Goal: Find specific page/section: Find specific page/section

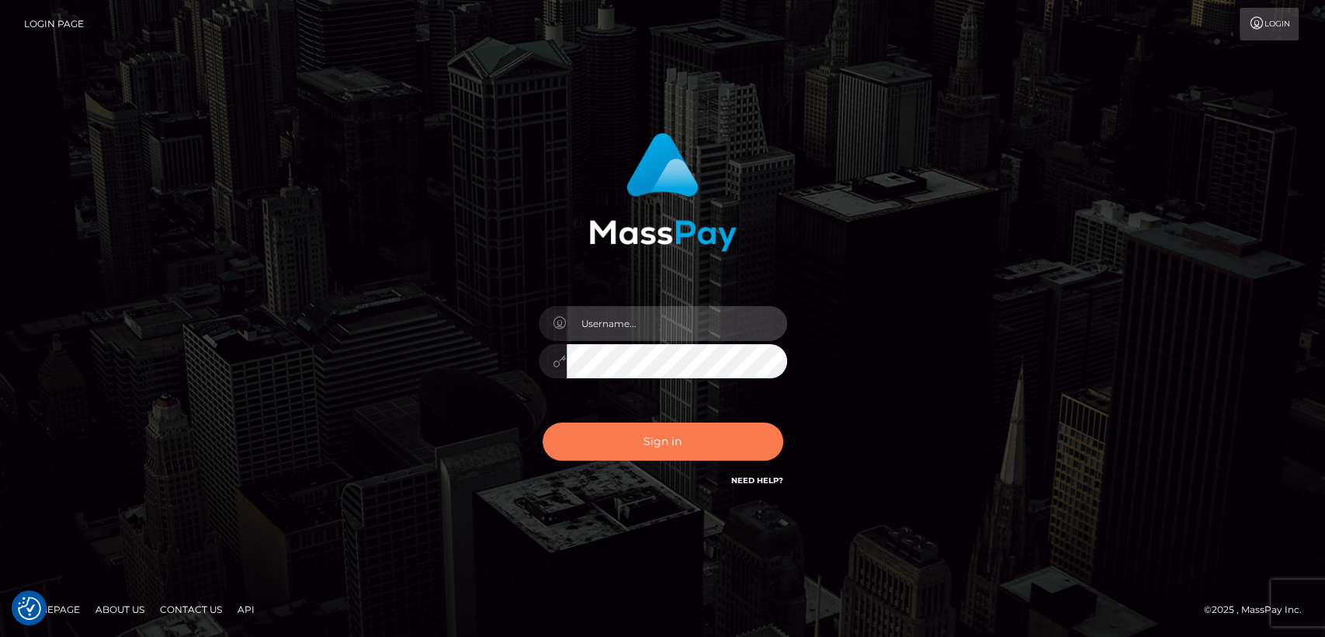
type input "nt.es"
click at [597, 440] on button "Sign in" at bounding box center [663, 441] width 241 height 38
type input "nt.es"
click at [637, 453] on button "Sign in" at bounding box center [663, 441] width 241 height 38
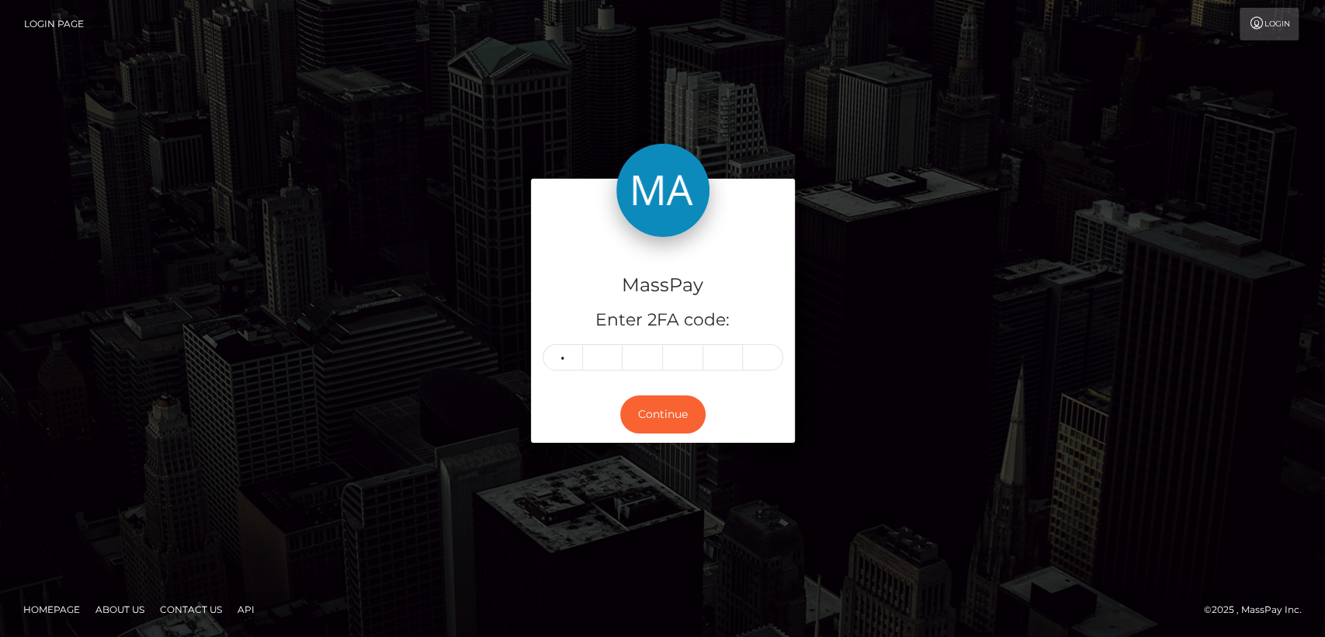
type input "3"
type input "0"
type input "7"
type input "0"
type input "4"
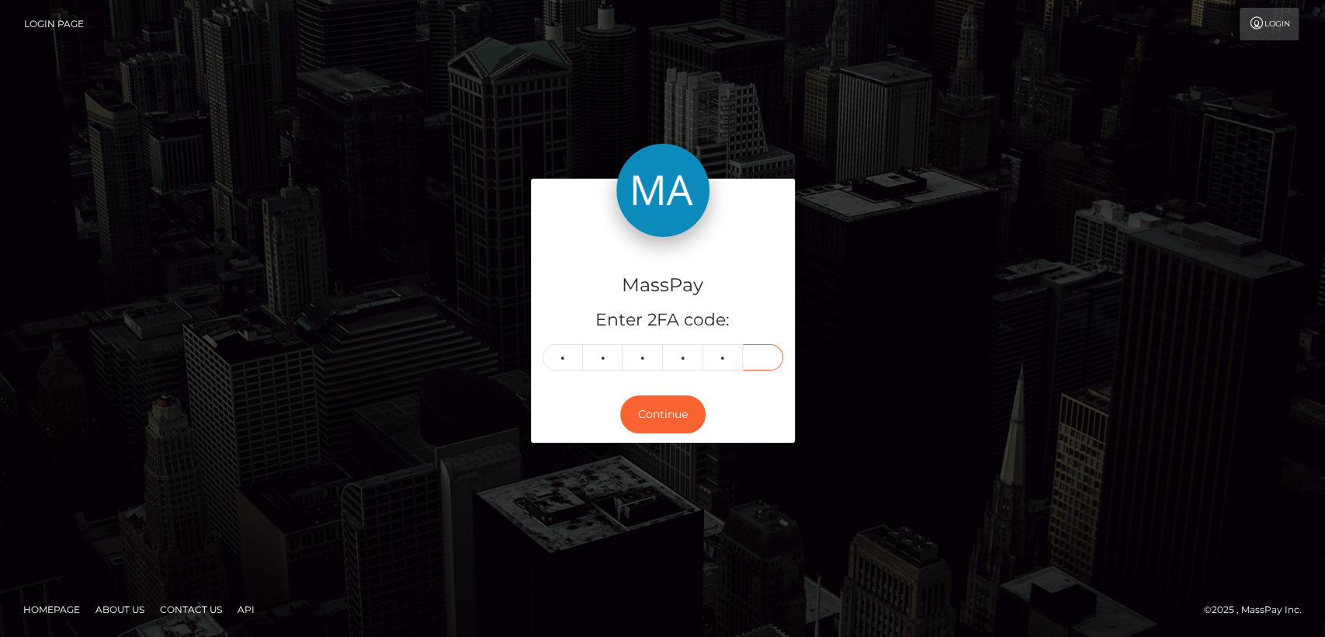
type input "2"
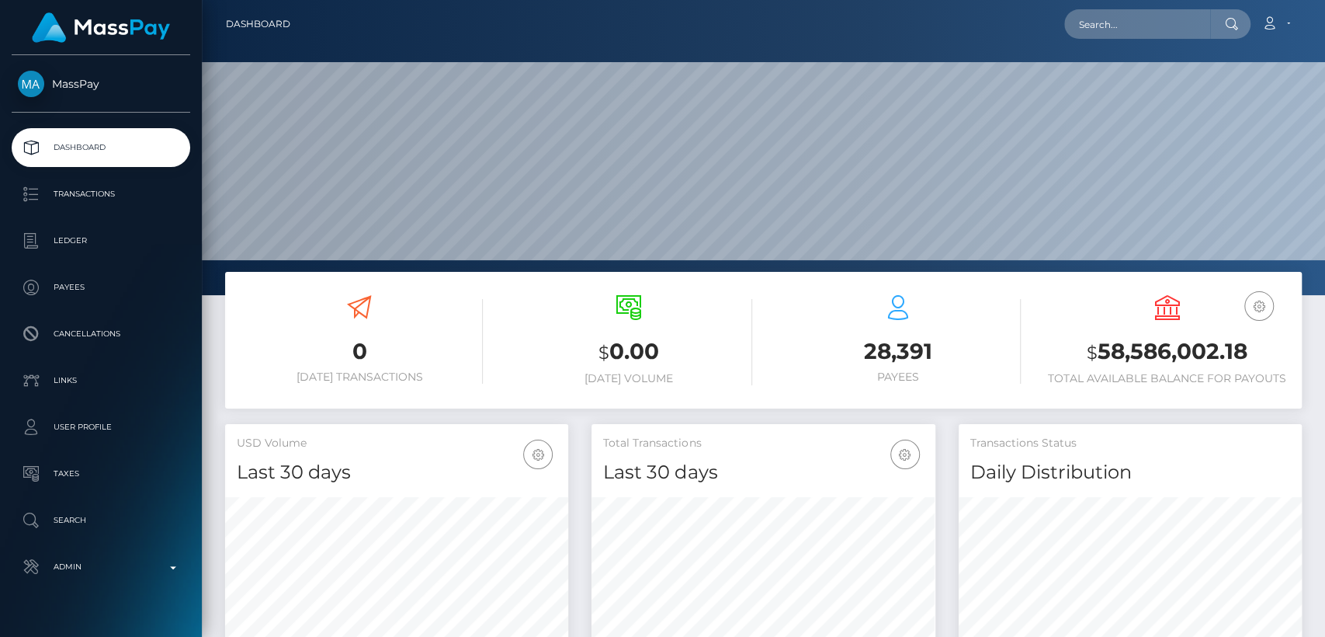
scroll to position [274, 343]
click at [1204, 30] on input "text" at bounding box center [1138, 24] width 146 height 30
paste input "tristan.23p@icloud.com"
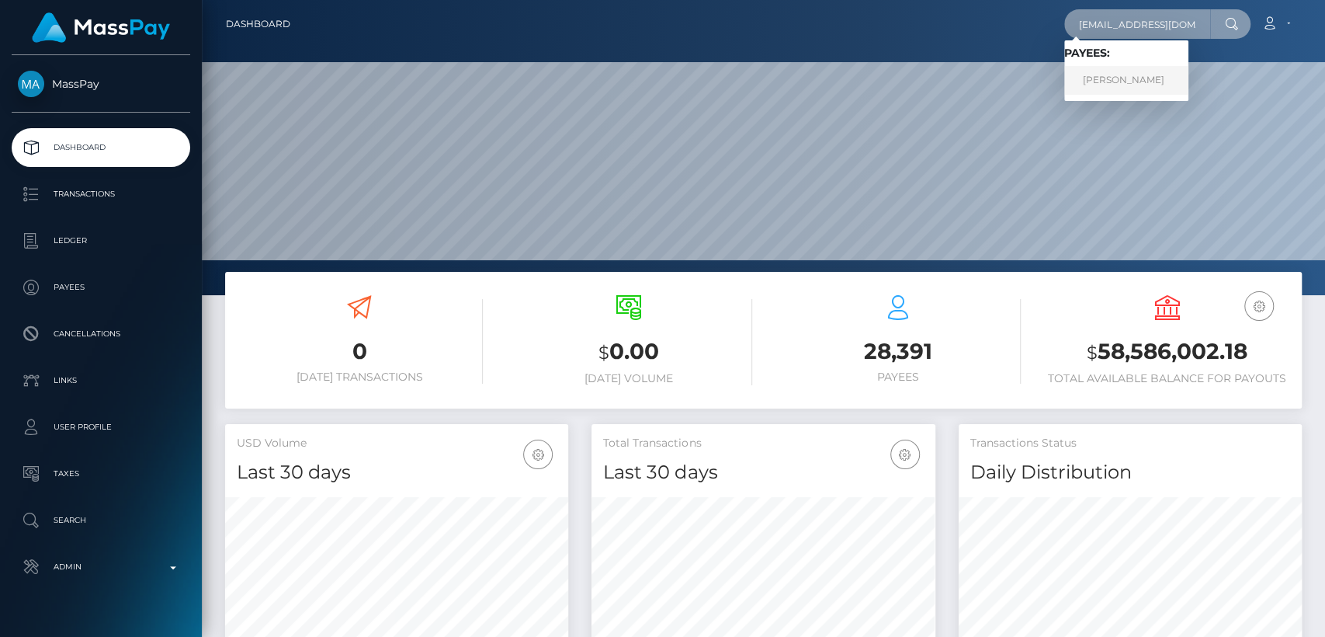
type input "tristan.23p@icloud.com"
click at [1148, 82] on link "TRISTAN TOOKEY" at bounding box center [1127, 80] width 124 height 29
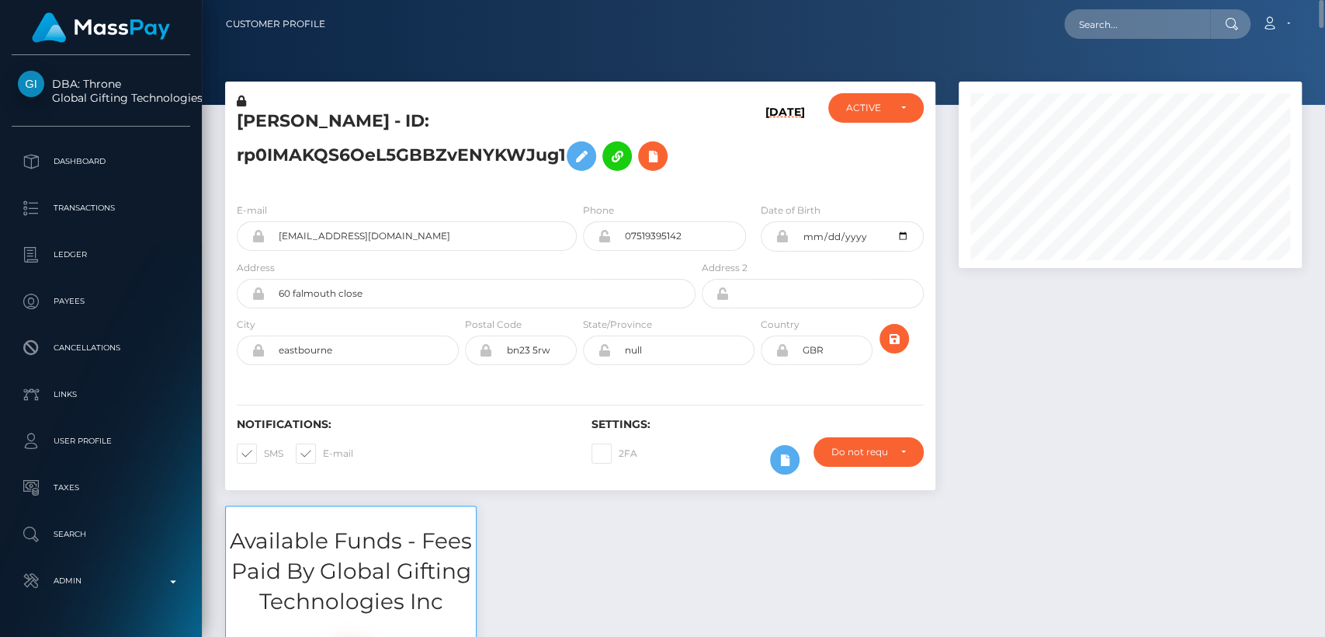
click at [285, 116] on h5 "[PERSON_NAME] - ID: rp0IMAKQS6OeL5GBBZvENYKWJug1" at bounding box center [462, 143] width 450 height 69
click at [285, 116] on h5 "TRISTAN TOOKEY - ID: rp0IMAKQS6OeL5GBBZvENYKWJug1" at bounding box center [462, 143] width 450 height 69
copy h5 "TRISTAN"
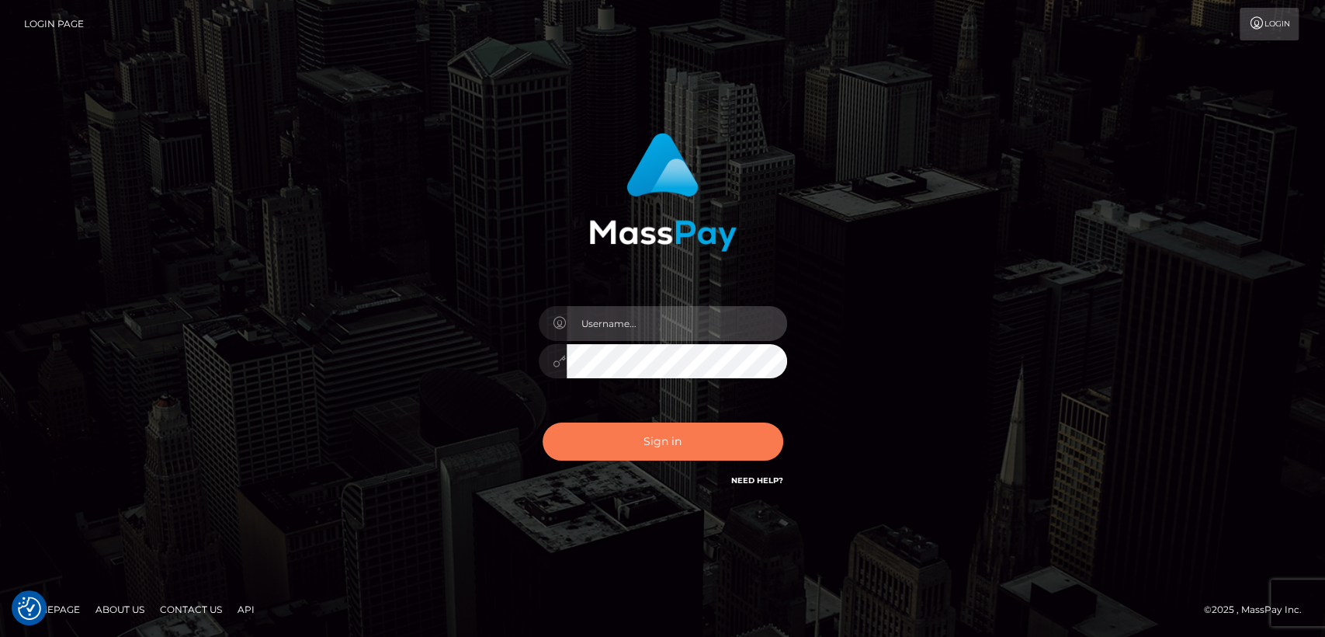
type input "nt.es"
click at [603, 436] on button "Sign in" at bounding box center [663, 441] width 241 height 38
type input "nt.es"
click at [603, 436] on button "Sign in" at bounding box center [663, 441] width 241 height 38
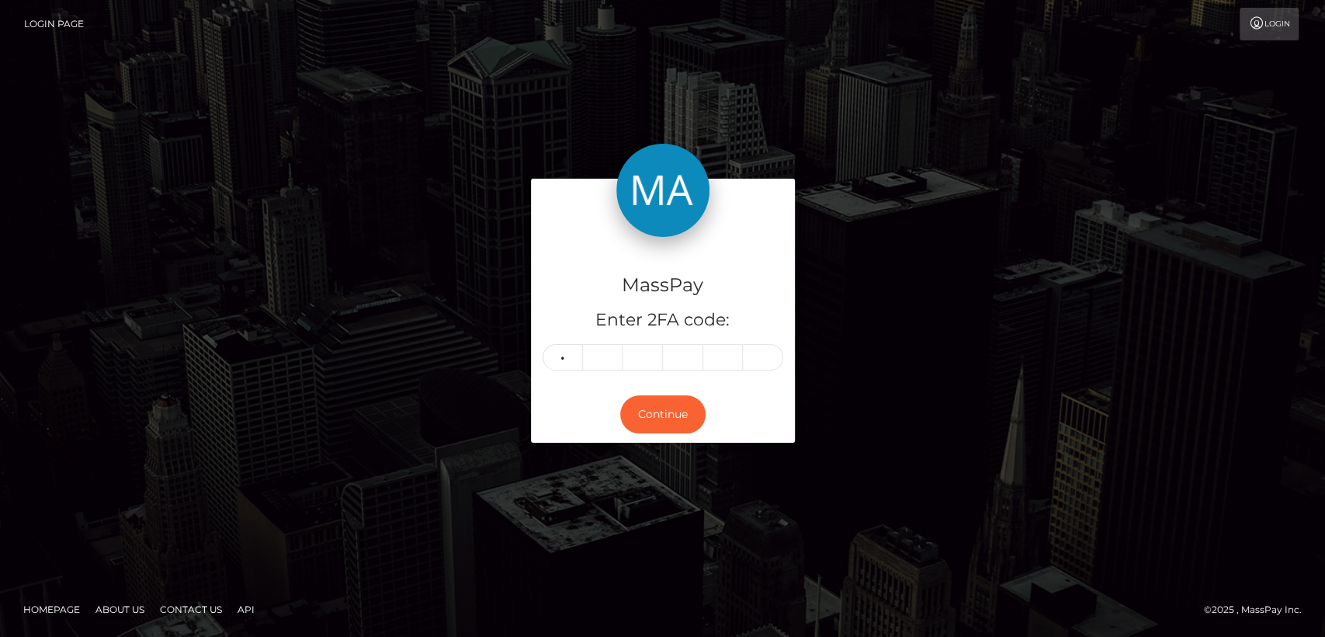
type input "8"
type input "2"
type input "1"
type input "6"
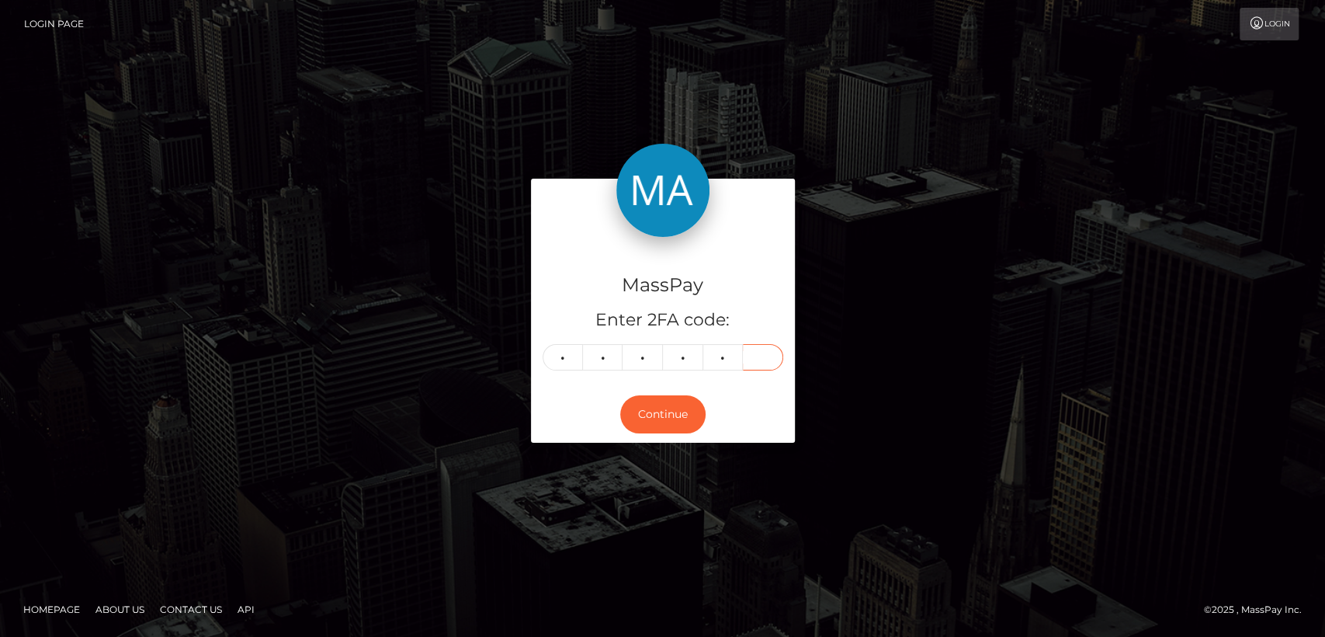
type input "6"
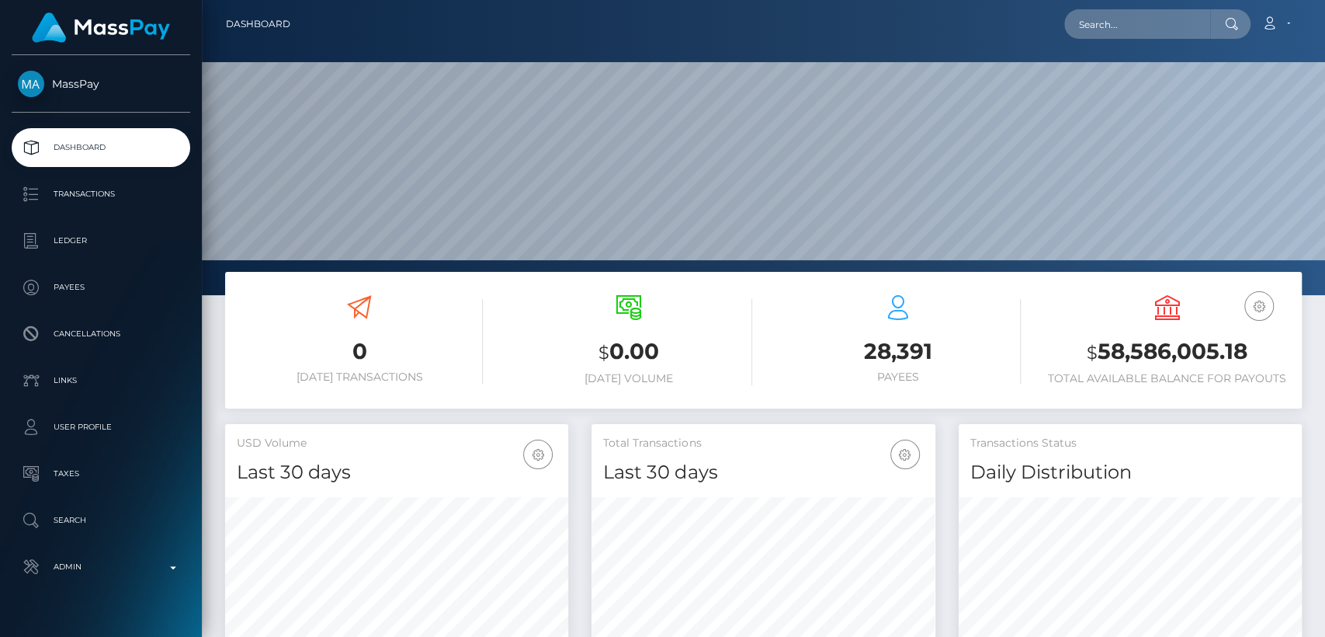
scroll to position [274, 343]
click at [1155, 20] on input "text" at bounding box center [1138, 24] width 146 height 30
paste input "olechka1992gosteva@yandex.ru"
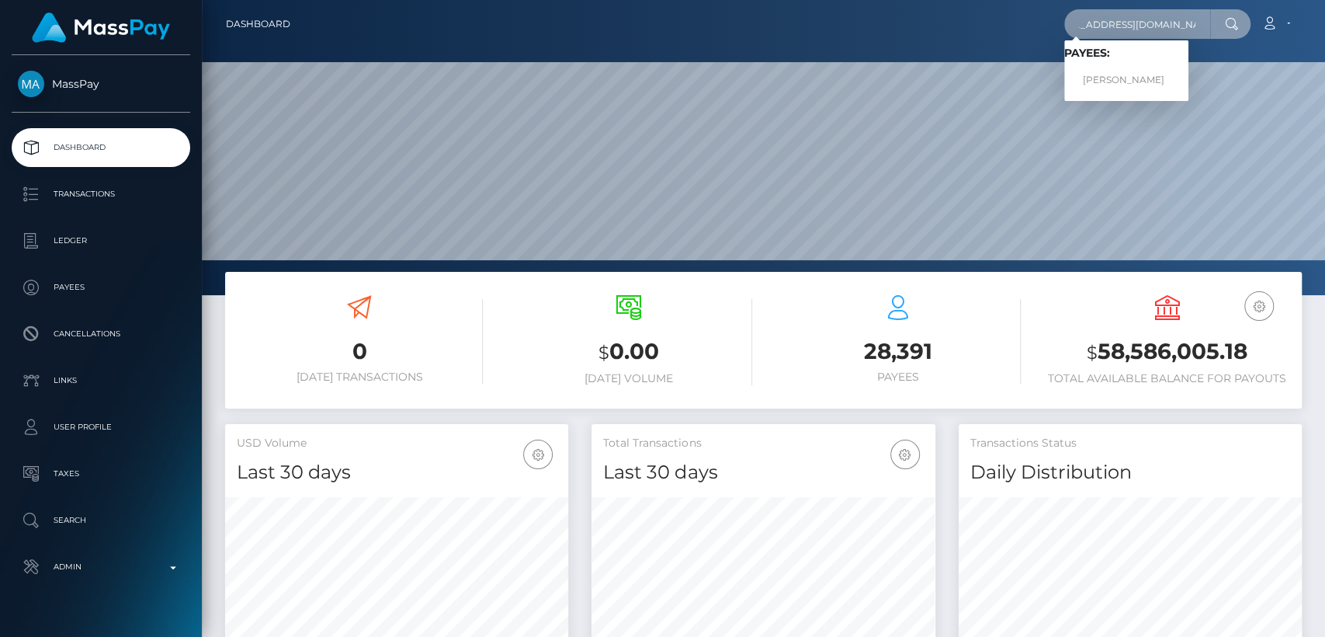
type input "olechka1992gosteva@yandex.ru"
click at [1102, 28] on input "olechka1992gosteva@yandex.ru" at bounding box center [1138, 24] width 146 height 30
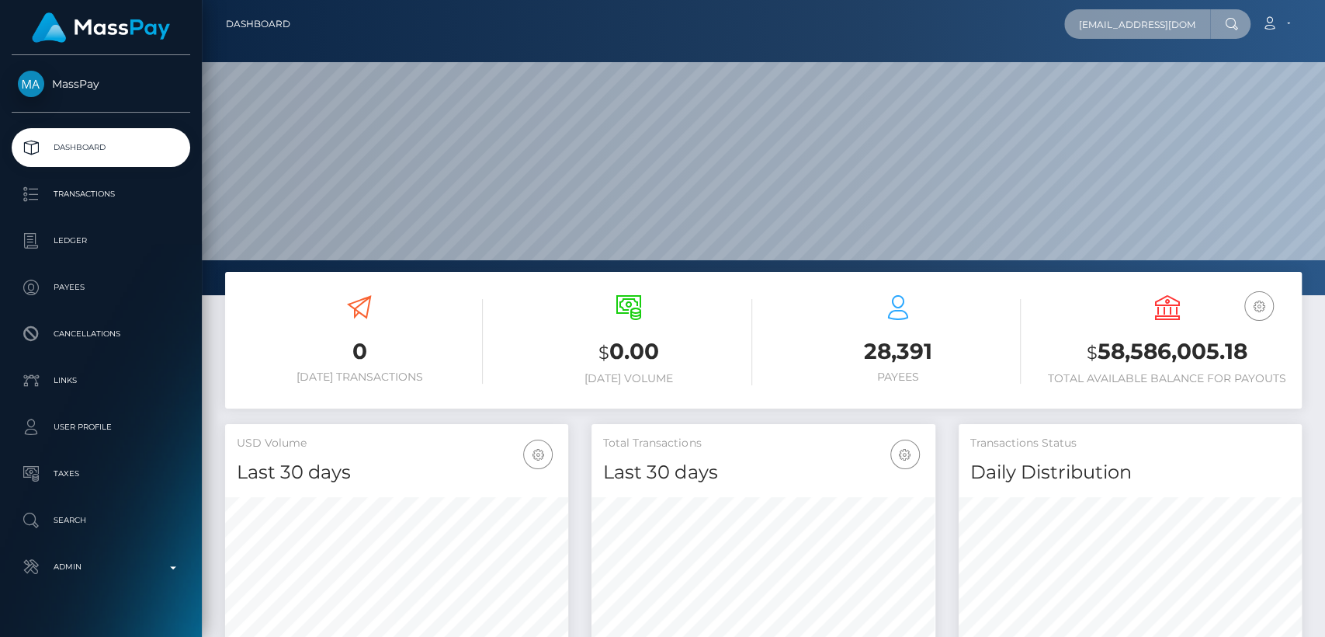
click at [1102, 28] on input "olechka1992gosteva@yandex.ru" at bounding box center [1138, 24] width 146 height 30
click at [1102, 28] on input "[EMAIL_ADDRESS][DOMAIN_NAME]" at bounding box center [1138, 24] width 146 height 30
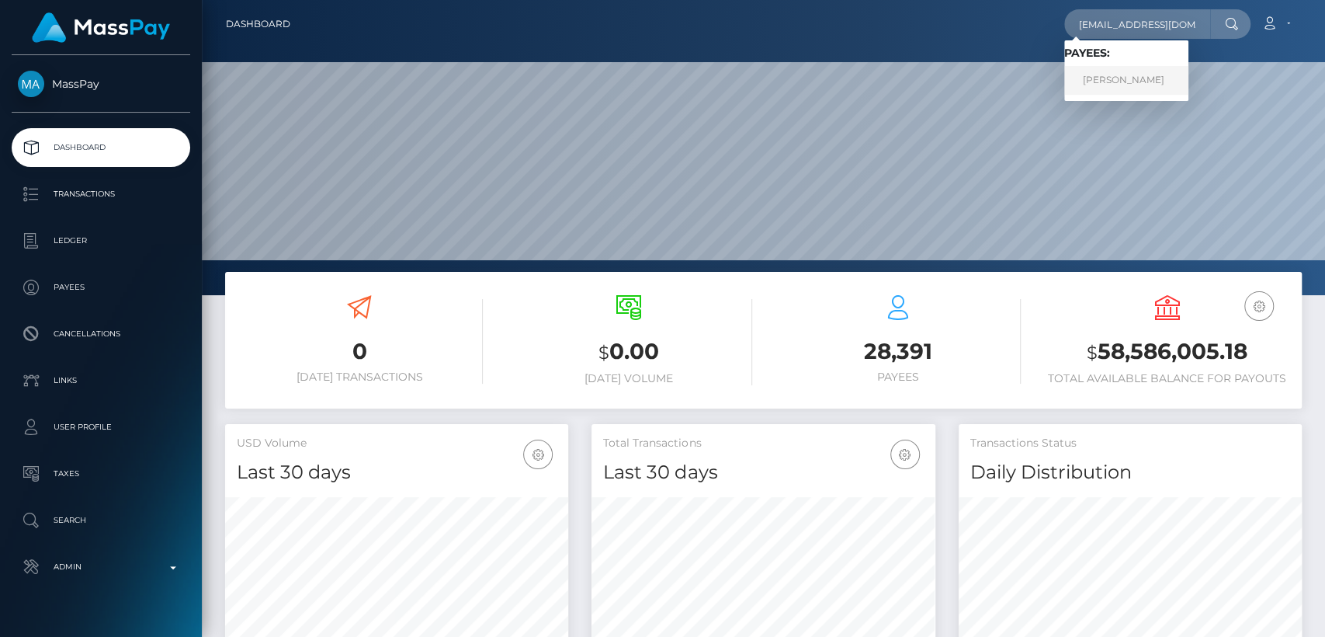
click at [1094, 75] on link "Olga Gosteva" at bounding box center [1127, 80] width 124 height 29
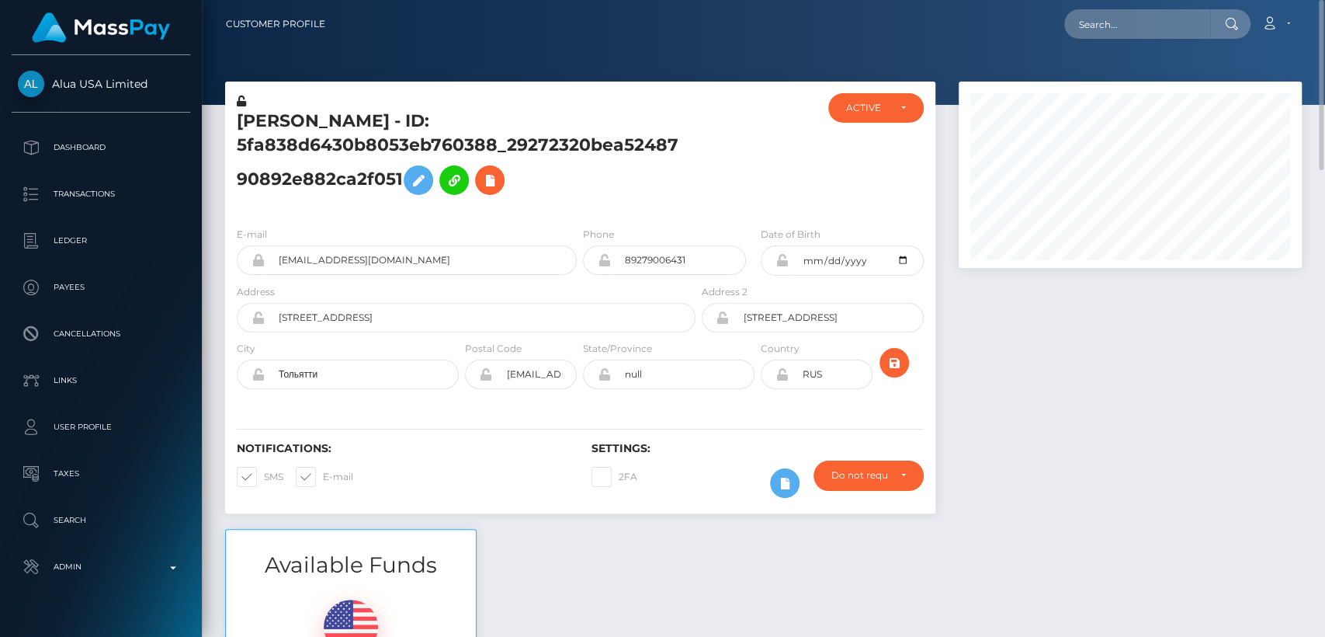
click at [256, 123] on h5 "[PERSON_NAME] - ID: 5fa838d6430b8053eb760388_29272320bea5248790892e882ca2f051" at bounding box center [462, 155] width 450 height 93
copy h5 "[PERSON_NAME]"
drag, startPoint x: 577, startPoint y: 566, endPoint x: 567, endPoint y: 604, distance: 39.4
click at [577, 566] on div "Available Funds $0.00 USD Balance" at bounding box center [764, 643] width 1100 height 228
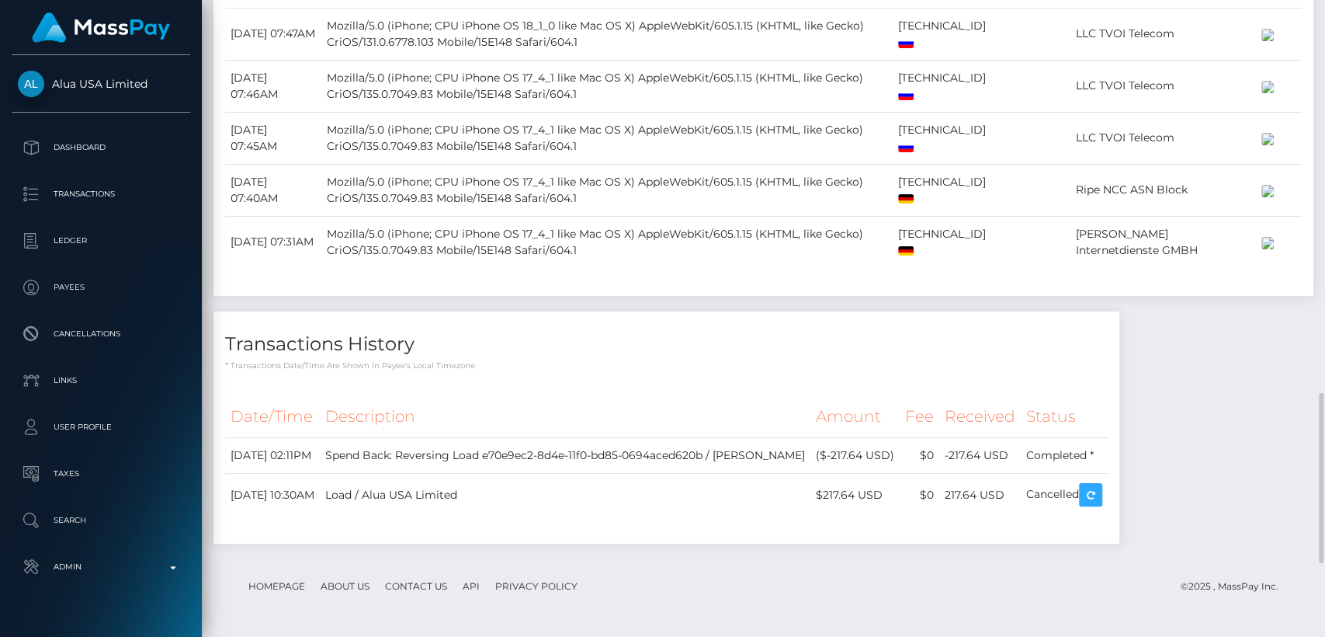
scroll to position [1746, 0]
